Goal: Find specific page/section: Find specific page/section

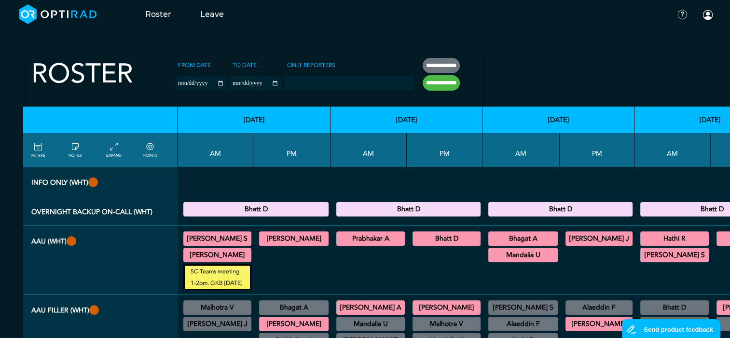
click at [235, 241] on summary "[PERSON_NAME] S" at bounding box center [217, 239] width 65 height 12
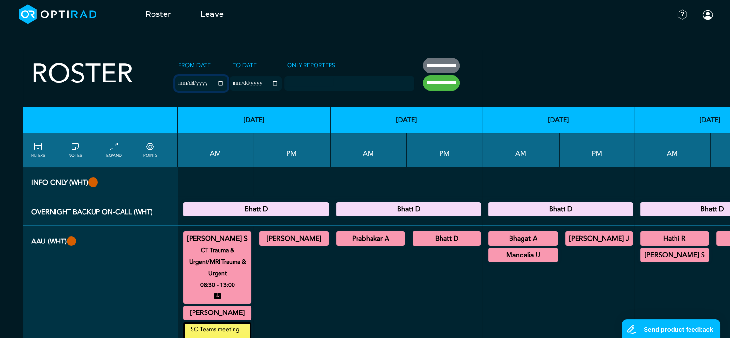
click at [200, 83] on input "**********" at bounding box center [201, 83] width 52 height 14
type input "**********"
click at [258, 84] on input "**********" at bounding box center [256, 83] width 52 height 14
type input "**********"
click at [423, 82] on input "**********" at bounding box center [441, 82] width 37 height 15
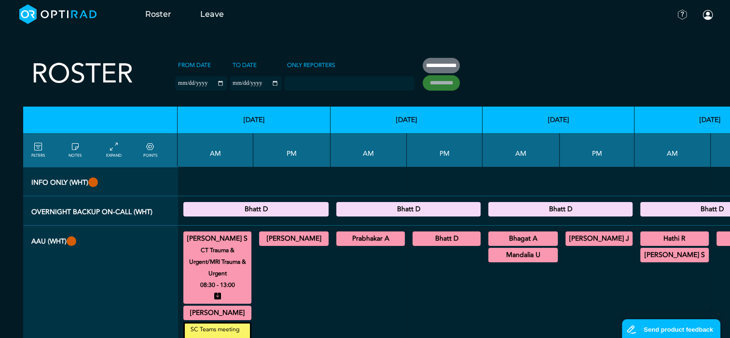
type input "**********"
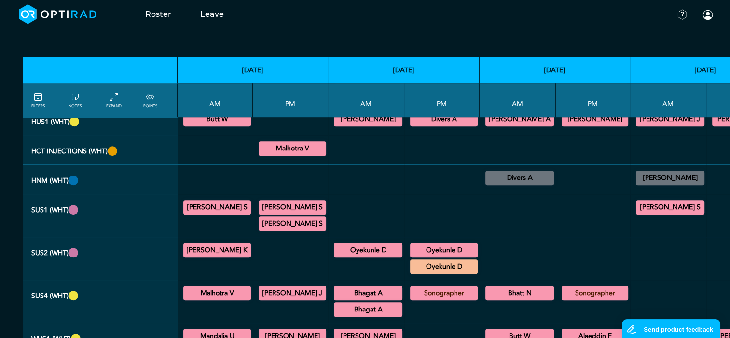
scroll to position [531, 0]
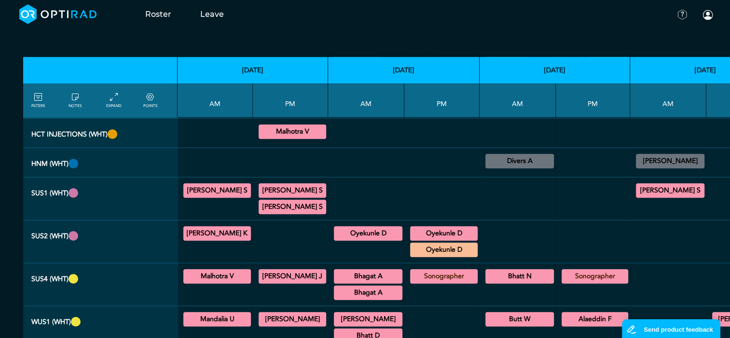
click at [243, 271] on summary "Malhotra V" at bounding box center [217, 277] width 65 height 12
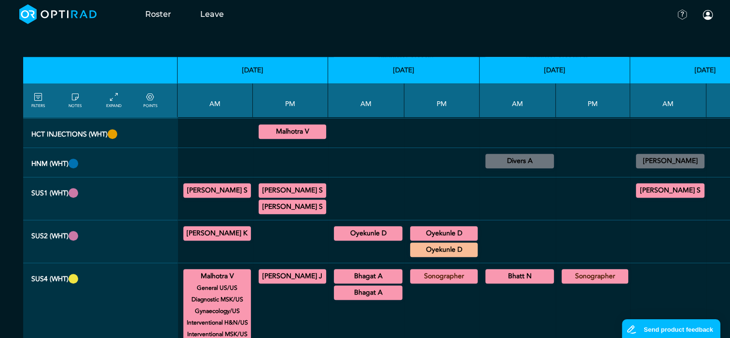
click at [285, 271] on summary "[PERSON_NAME] J" at bounding box center [292, 277] width 65 height 12
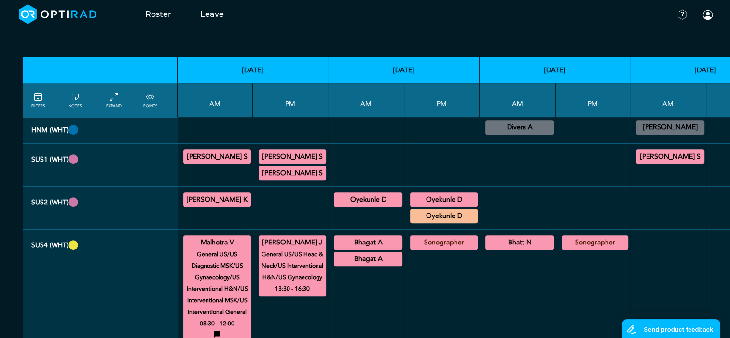
scroll to position [579, 0]
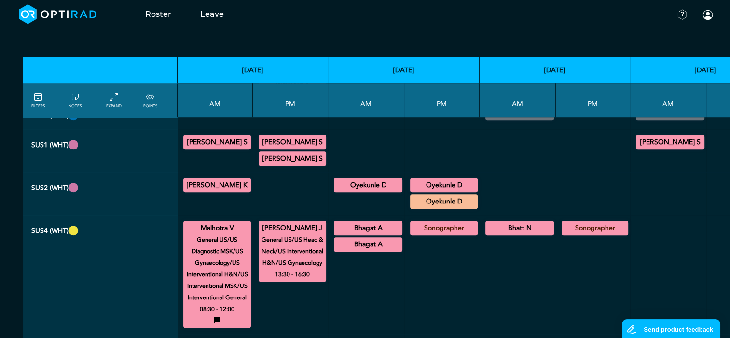
click at [351, 222] on summary "Bhagat A" at bounding box center [368, 228] width 66 height 12
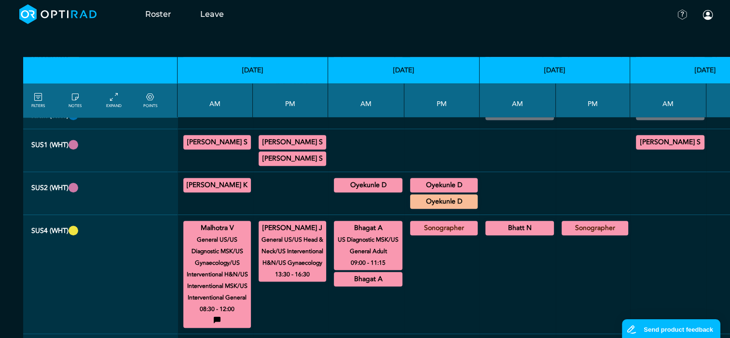
click at [503, 222] on summary "Bhatt N" at bounding box center [520, 228] width 66 height 12
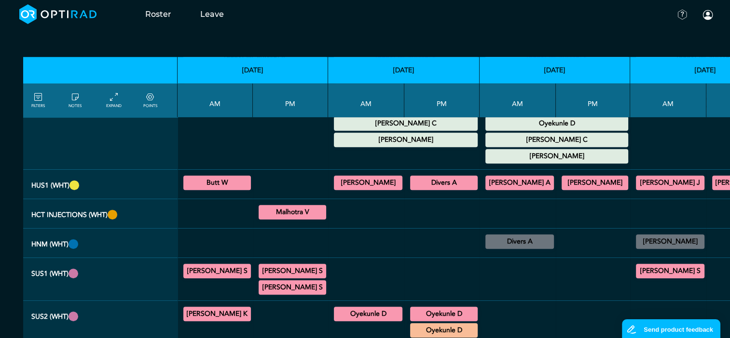
scroll to position [434, 0]
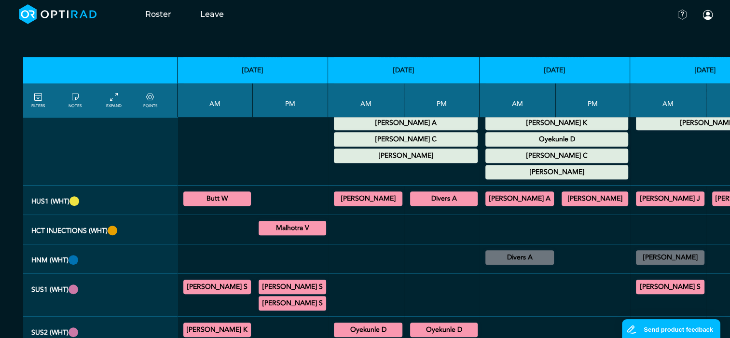
click at [233, 193] on summary "Butt W" at bounding box center [217, 199] width 65 height 12
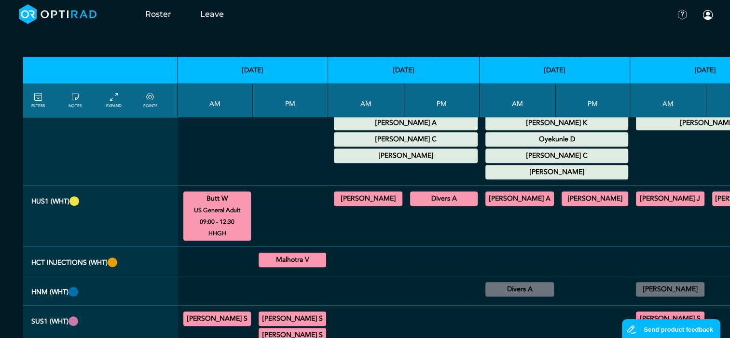
click at [376, 193] on summary "[PERSON_NAME]" at bounding box center [368, 199] width 66 height 12
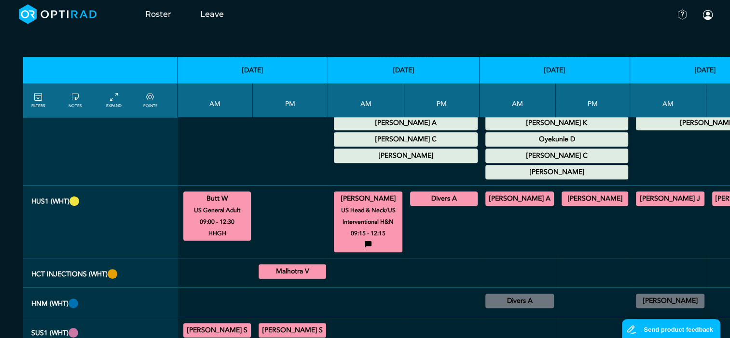
click at [423, 193] on summary "Divers A" at bounding box center [443, 199] width 65 height 12
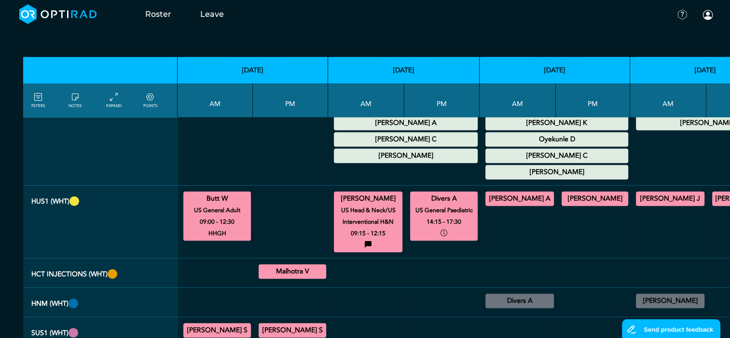
click at [525, 193] on summary "[PERSON_NAME] A" at bounding box center [520, 199] width 66 height 12
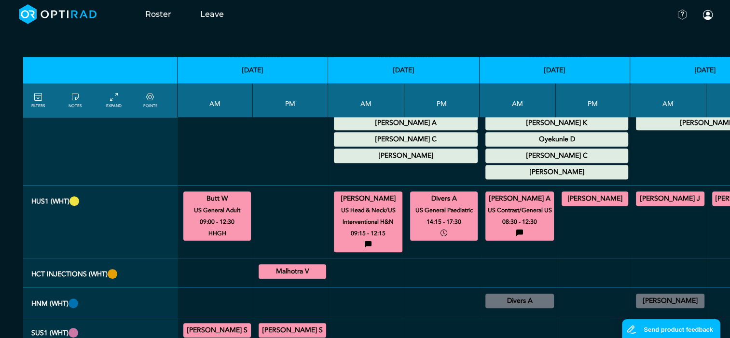
click at [563, 193] on summary "[PERSON_NAME]" at bounding box center [595, 199] width 64 height 12
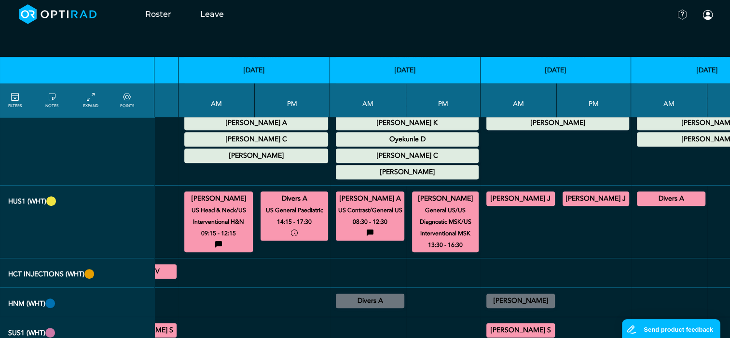
scroll to position [434, 166]
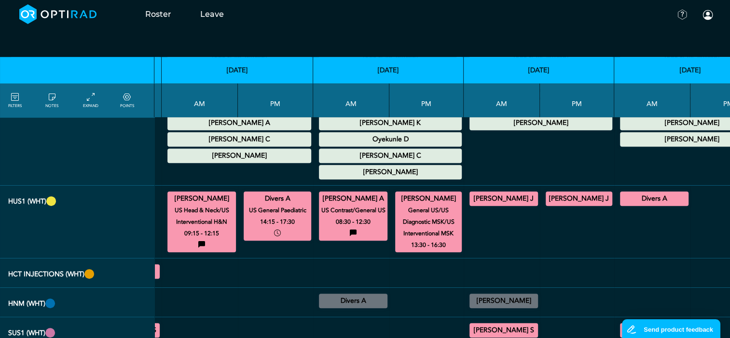
click at [503, 193] on summary "[PERSON_NAME] J" at bounding box center [504, 199] width 66 height 12
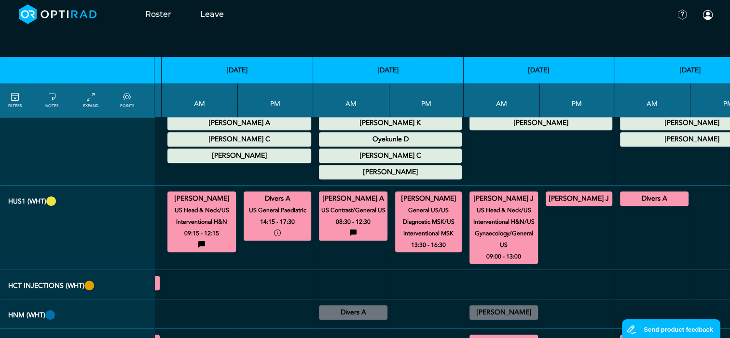
click at [547, 193] on summary "[PERSON_NAME] J" at bounding box center [579, 199] width 64 height 12
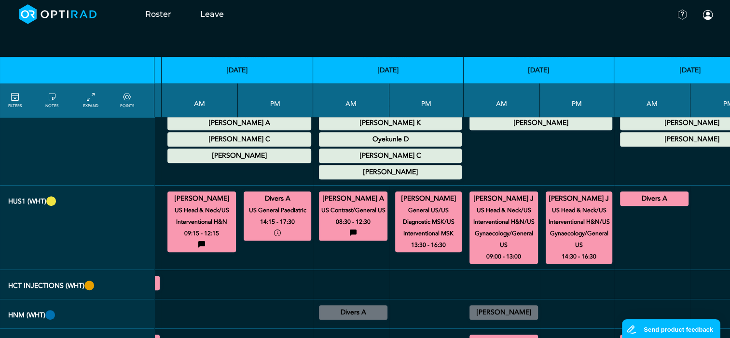
click at [621, 193] on summary "Divers A" at bounding box center [654, 199] width 66 height 12
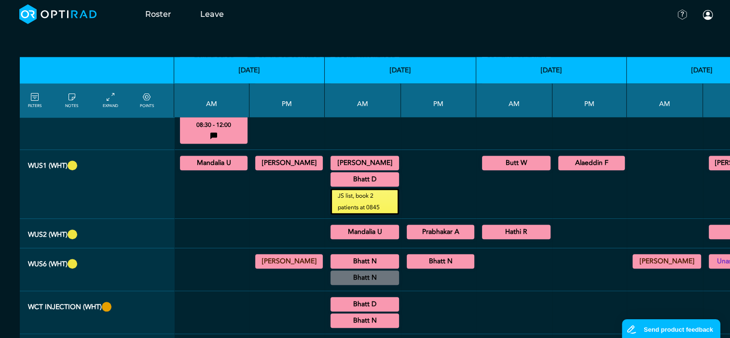
scroll to position [820, 3]
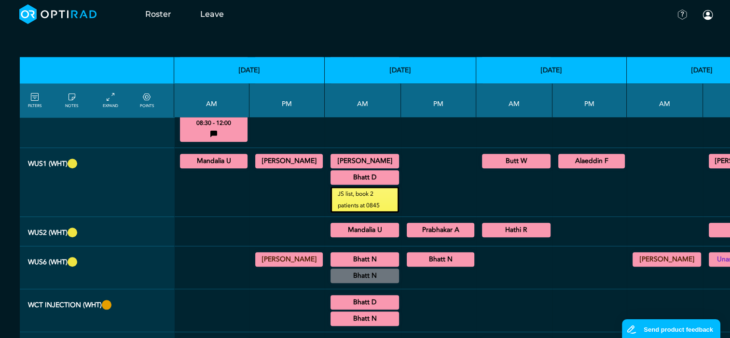
click at [201, 155] on summary "Mandalia U" at bounding box center [213, 161] width 65 height 12
click at [269, 154] on div "[PERSON_NAME] General US/US Diagnostic MSK 14:00 - 16:30" at bounding box center [289, 161] width 68 height 14
click at [269, 155] on summary "[PERSON_NAME]" at bounding box center [289, 161] width 65 height 12
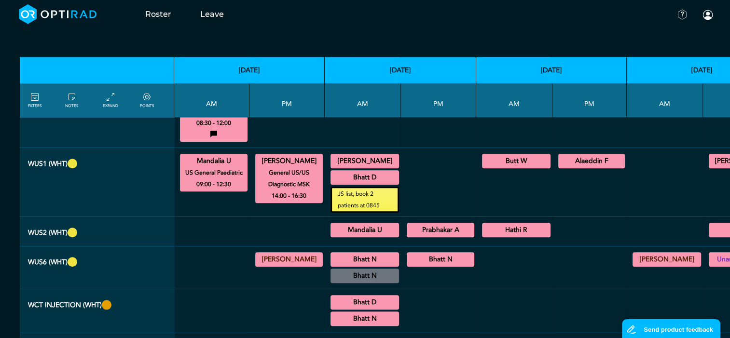
click at [371, 155] on summary "[PERSON_NAME]" at bounding box center [365, 161] width 66 height 12
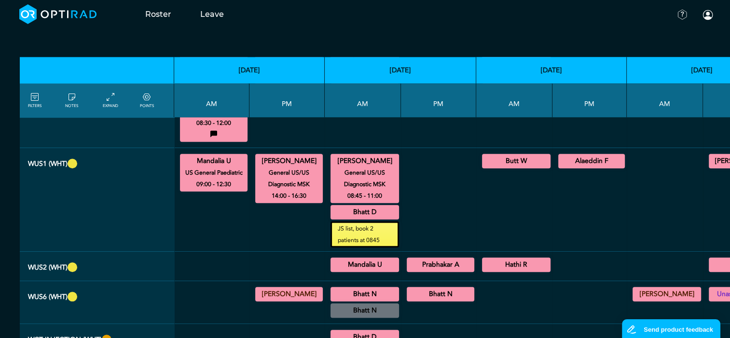
click at [363, 206] on summary "Bhatt D" at bounding box center [365, 212] width 66 height 12
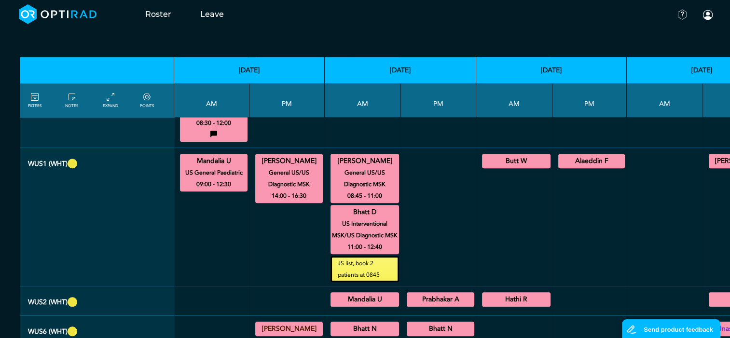
click at [483, 155] on summary "Butt W" at bounding box center [516, 161] width 66 height 12
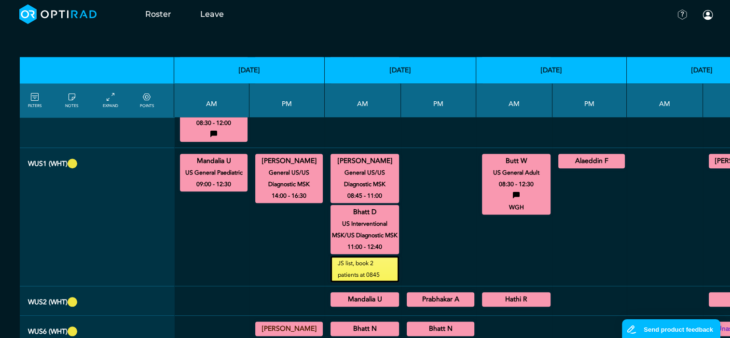
click at [561, 155] on summary "Alaeddin F" at bounding box center [592, 161] width 64 height 12
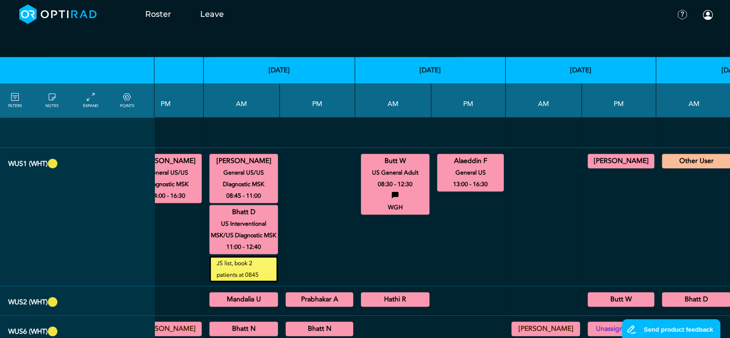
scroll to position [820, 147]
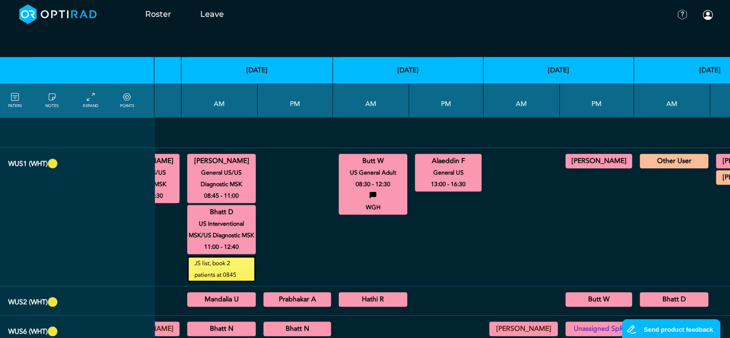
click at [575, 155] on summary "[PERSON_NAME]" at bounding box center [599, 161] width 64 height 12
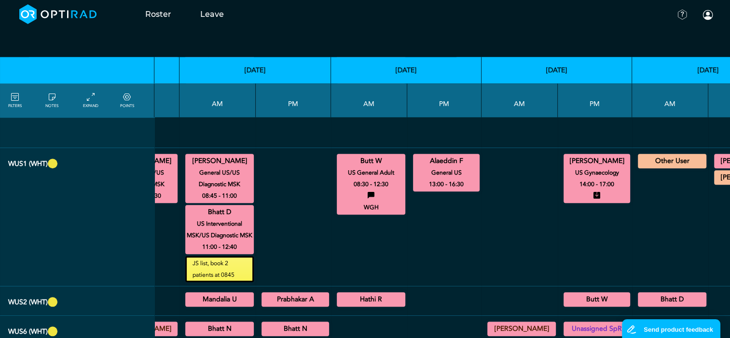
scroll to position [820, 172]
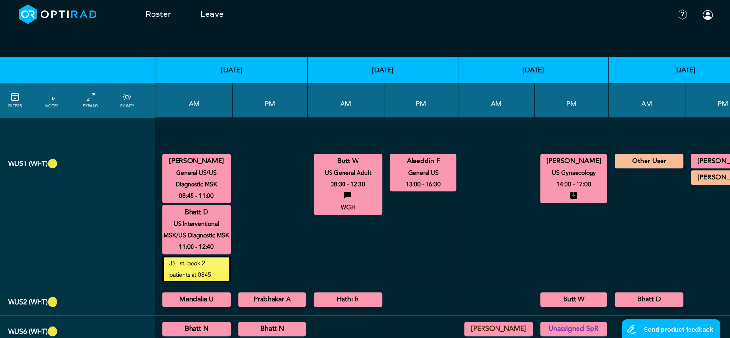
click at [694, 155] on summary "[PERSON_NAME]" at bounding box center [724, 161] width 65 height 12
click at [692, 206] on summary "[PERSON_NAME]" at bounding box center [724, 212] width 65 height 12
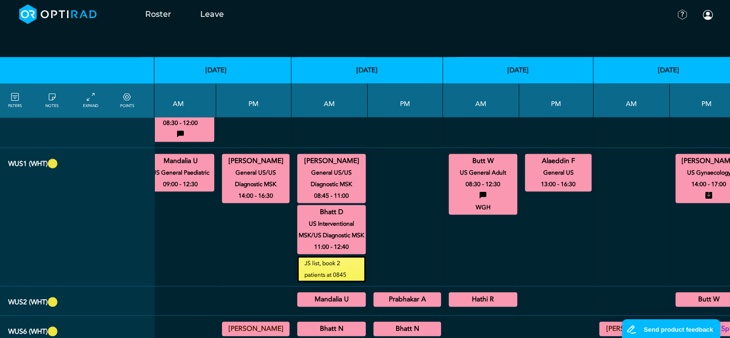
scroll to position [820, 0]
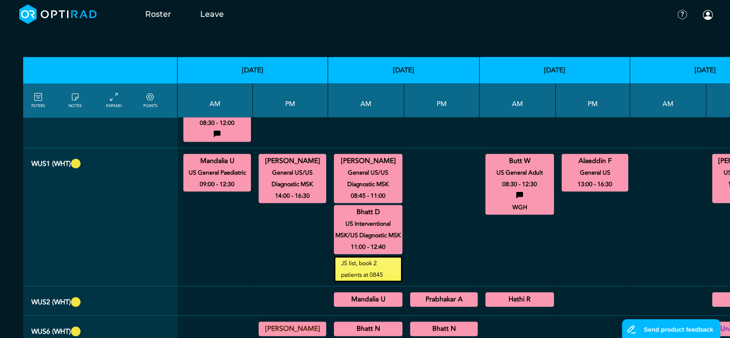
click at [346, 295] on summary "Mandalia U" at bounding box center [368, 300] width 66 height 12
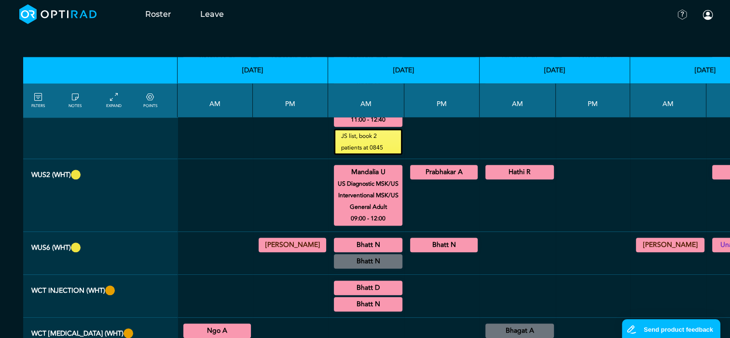
scroll to position [965, 0]
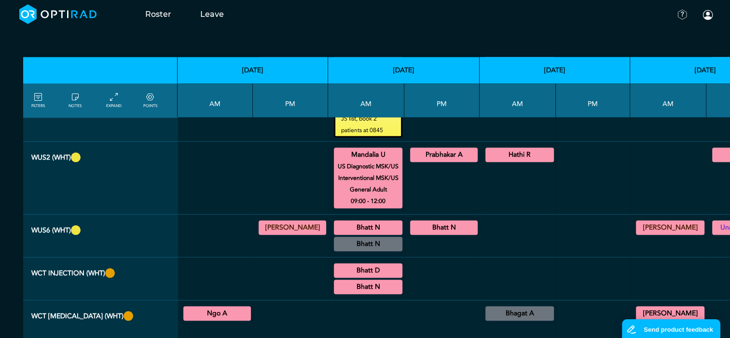
click at [425, 152] on summary "Prabhakar A" at bounding box center [443, 155] width 65 height 12
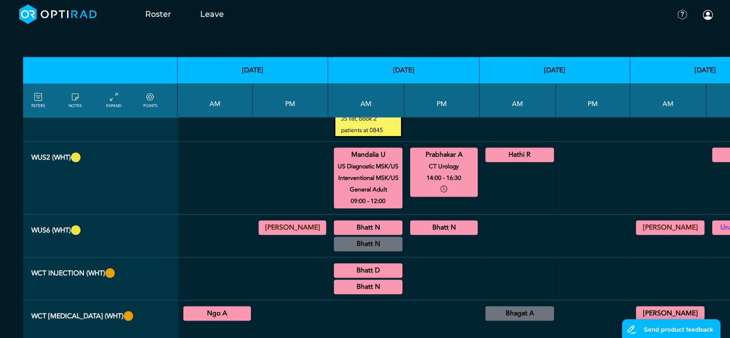
click at [487, 150] on summary "Hathi R" at bounding box center [520, 155] width 66 height 12
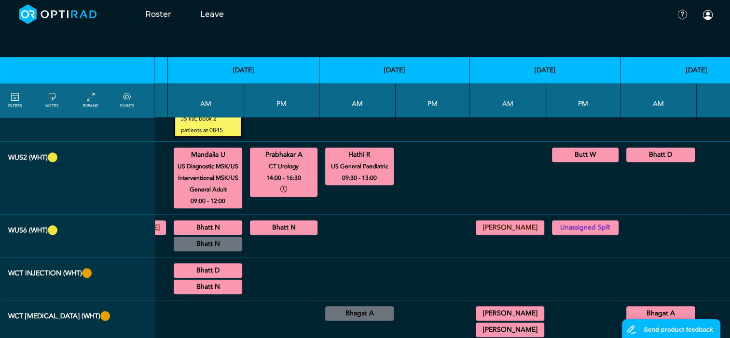
scroll to position [965, 174]
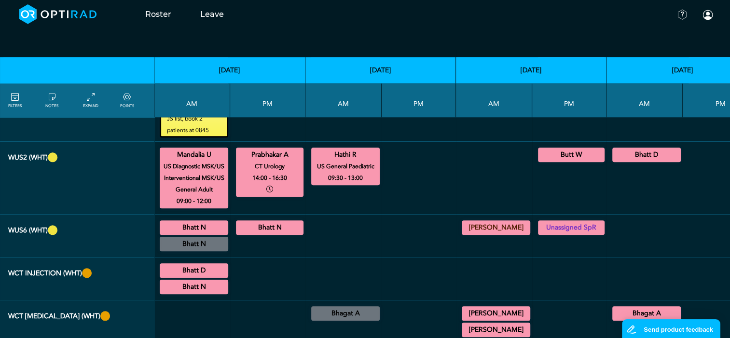
click at [552, 152] on summary "Butt W" at bounding box center [571, 155] width 64 height 12
click at [614, 149] on summary "Bhatt D" at bounding box center [647, 155] width 66 height 12
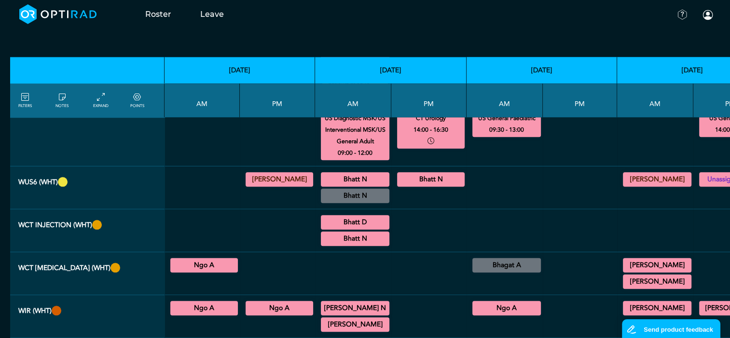
scroll to position [1013, 0]
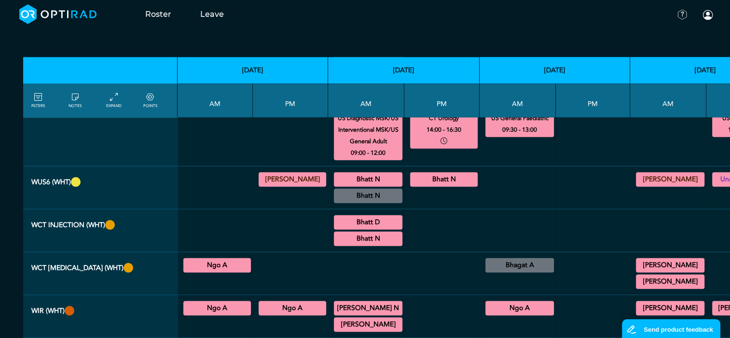
click at [347, 175] on summary "Bhatt N" at bounding box center [368, 180] width 66 height 12
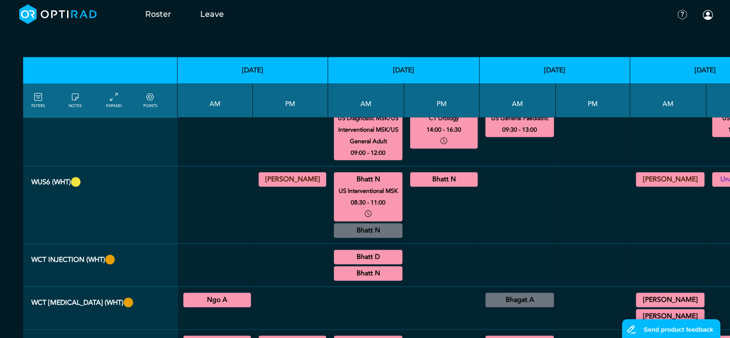
drag, startPoint x: 411, startPoint y: 173, endPoint x: 415, endPoint y: 185, distance: 12.7
click at [411, 174] on summary "Bhatt N" at bounding box center [443, 180] width 65 height 12
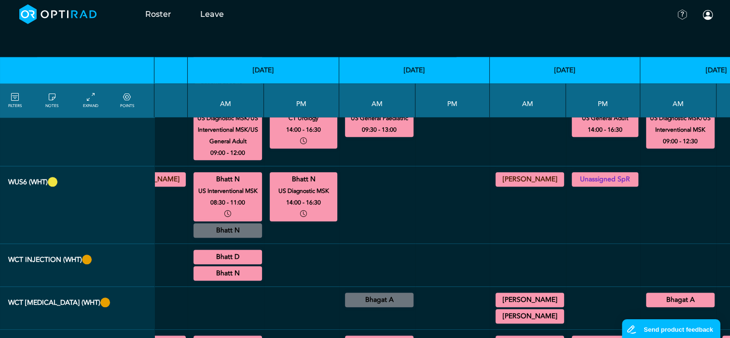
scroll to position [1013, 140]
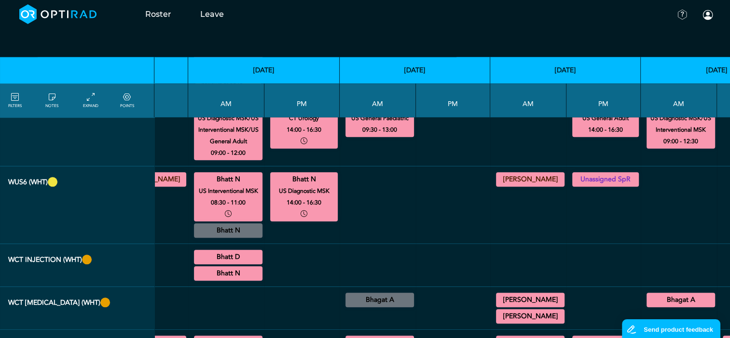
click at [580, 174] on summary "Unassigned SpR" at bounding box center [606, 180] width 64 height 12
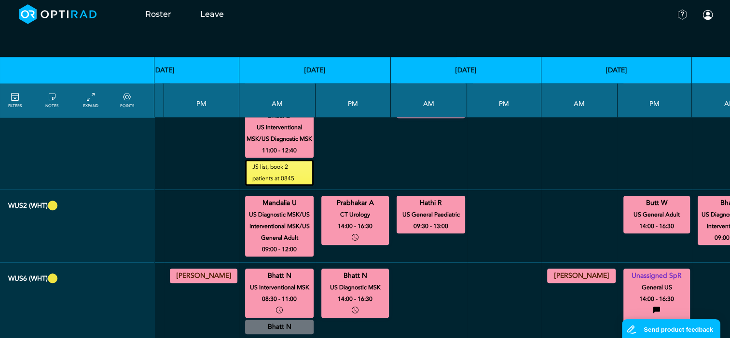
scroll to position [916, 0]
